Goal: Navigation & Orientation: Understand site structure

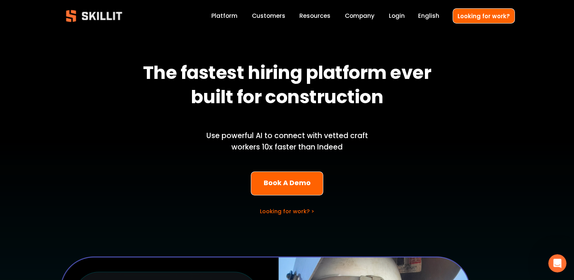
click at [226, 16] on link "Platform" at bounding box center [224, 16] width 26 height 10
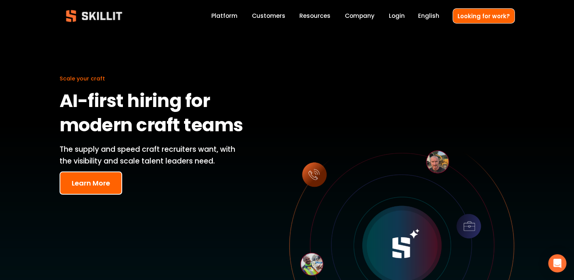
click at [359, 16] on link "Company" at bounding box center [360, 16] width 30 height 10
